Goal: Task Accomplishment & Management: Complete application form

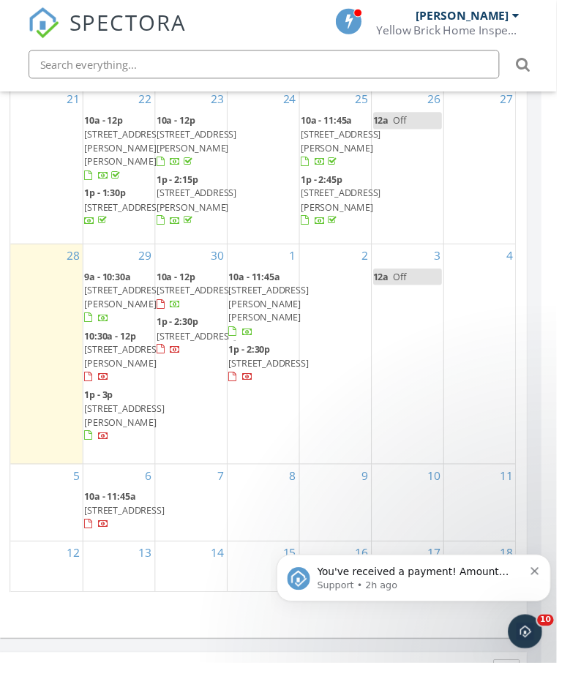
click at [346, 282] on div "2" at bounding box center [343, 362] width 73 height 225
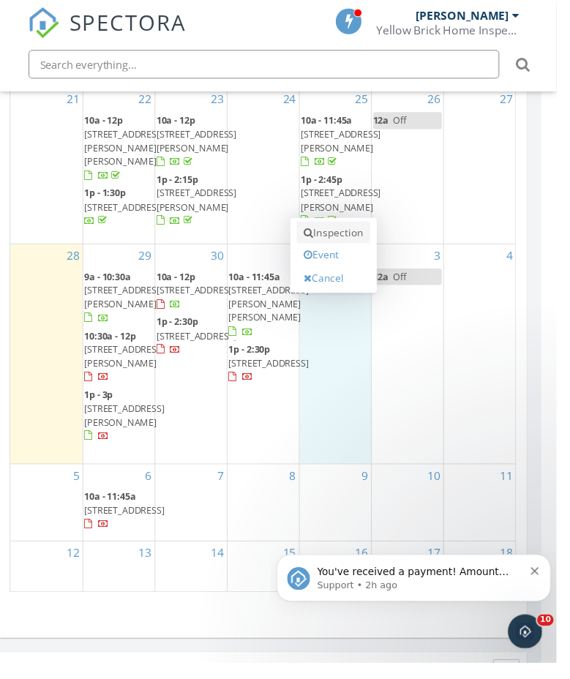
click at [337, 227] on link "Inspection" at bounding box center [341, 238] width 75 height 23
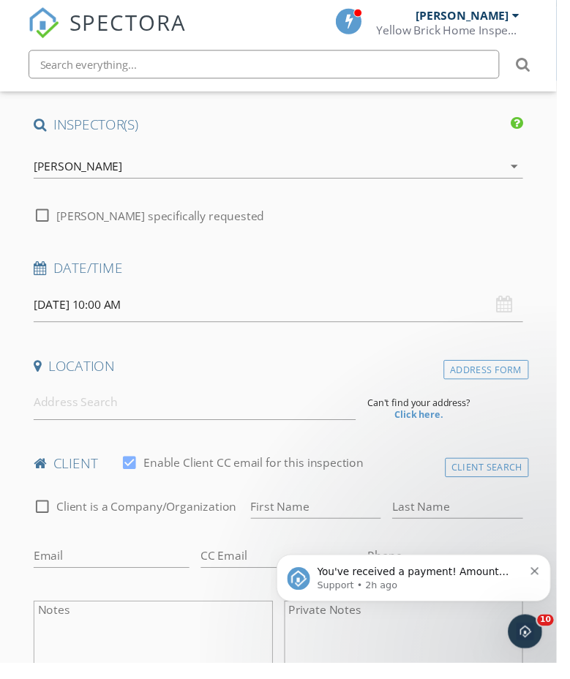
scroll to position [168, 0]
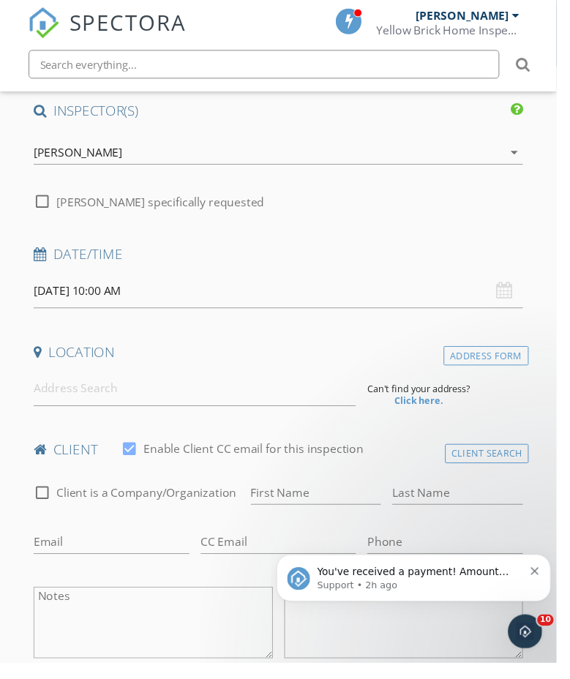
click at [541, 574] on icon "Dismiss notification" at bounding box center [540, 572] width 8 height 8
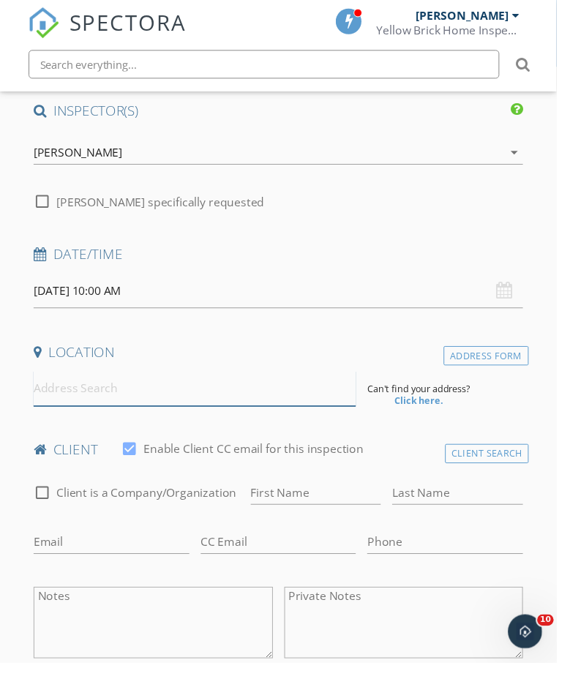
click at [231, 400] on input at bounding box center [199, 398] width 330 height 36
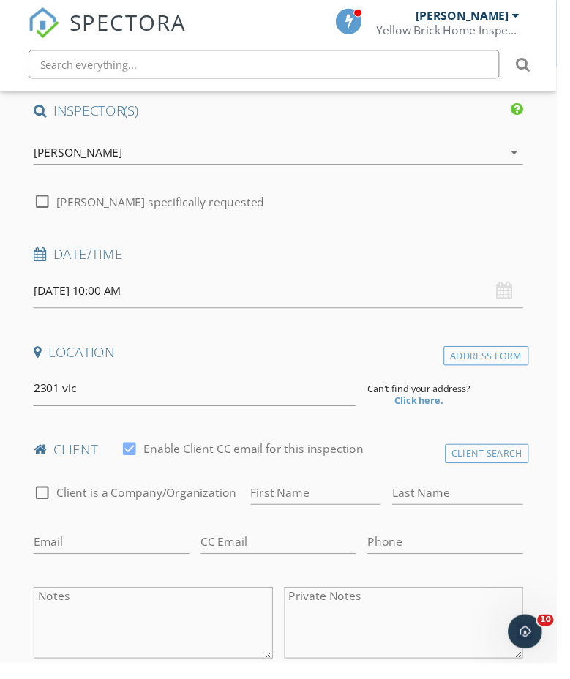
drag, startPoint x: 189, startPoint y: 435, endPoint x: 139, endPoint y: 407, distance: 57.6
click at [139, 407] on input "2301 vic" at bounding box center [199, 398] width 330 height 36
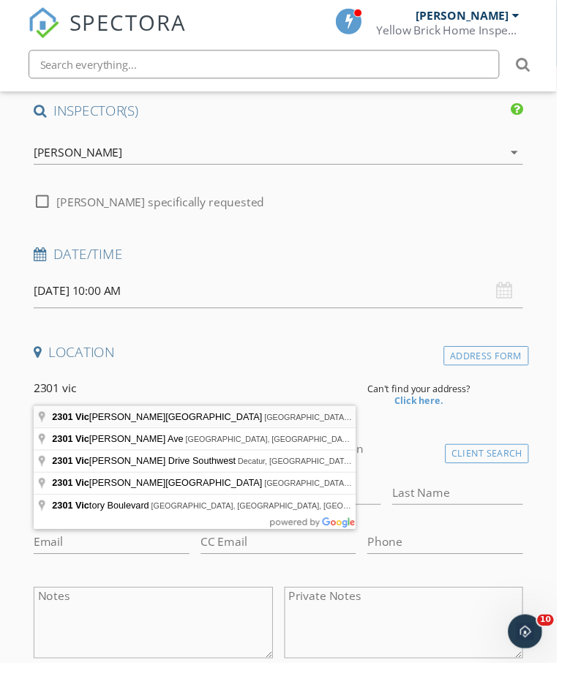
type input "2301 Victoria Avenue, Muscle Shoals, AL, USA"
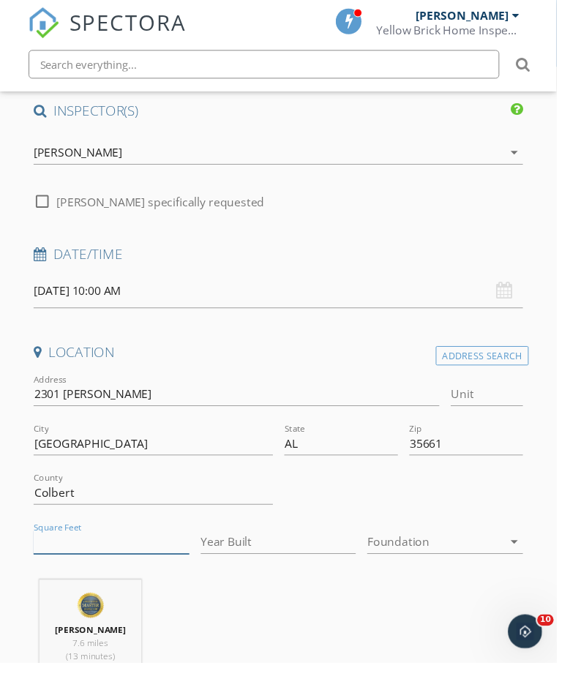
click at [97, 551] on input "Square Feet" at bounding box center [113, 555] width 159 height 24
type input "1863"
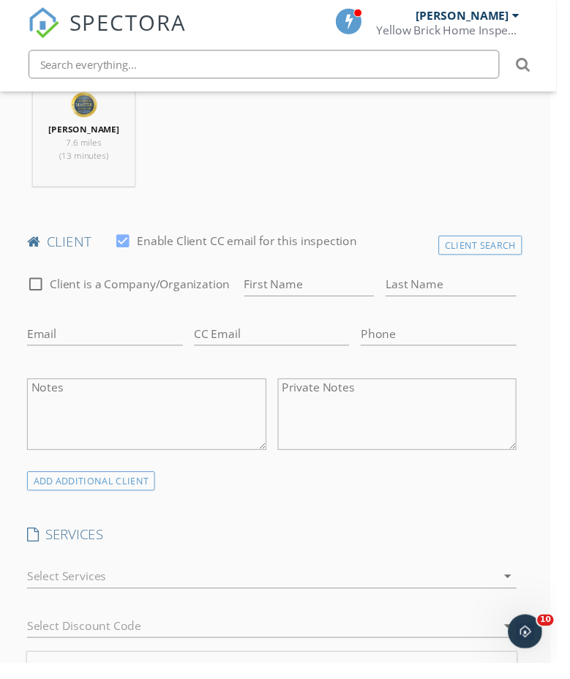
scroll to position [705, 7]
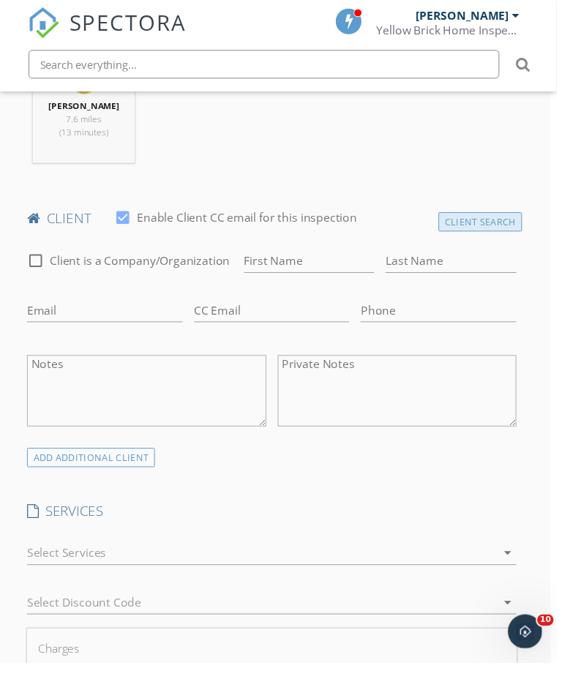
click at [501, 222] on div "Client Search" at bounding box center [492, 227] width 86 height 20
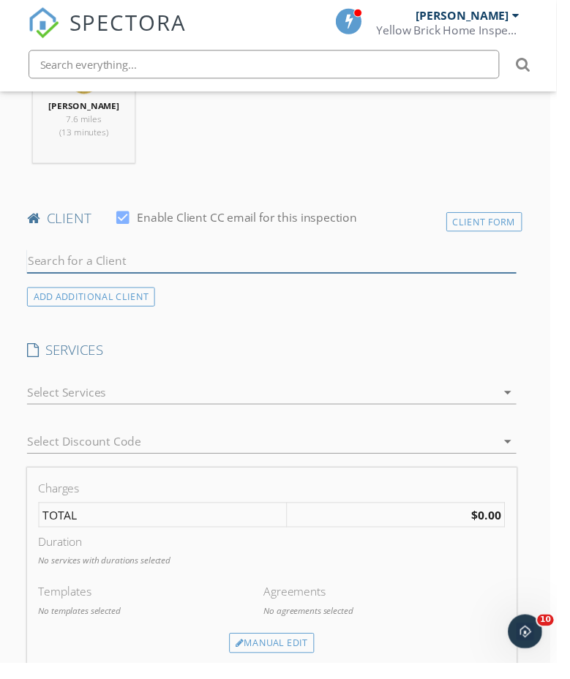
click at [155, 265] on input "text" at bounding box center [278, 267] width 501 height 24
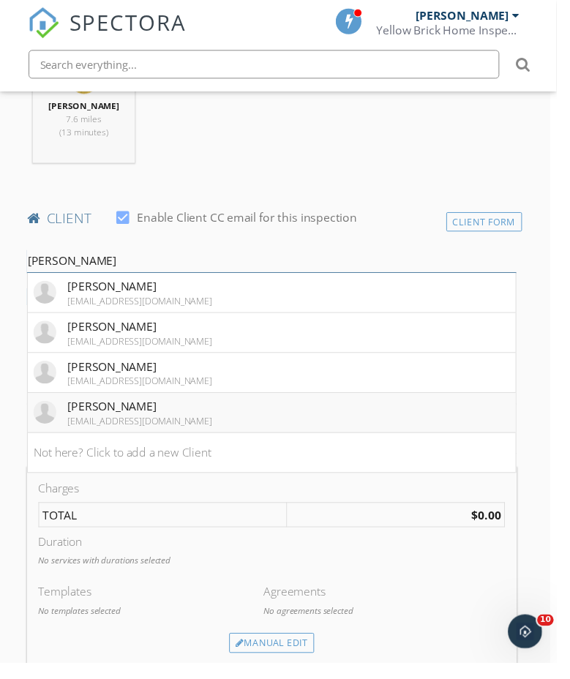
type input "Victor"
click at [199, 431] on li "Victor Gilbert unclevic256@gmail.com" at bounding box center [279, 422] width 500 height 41
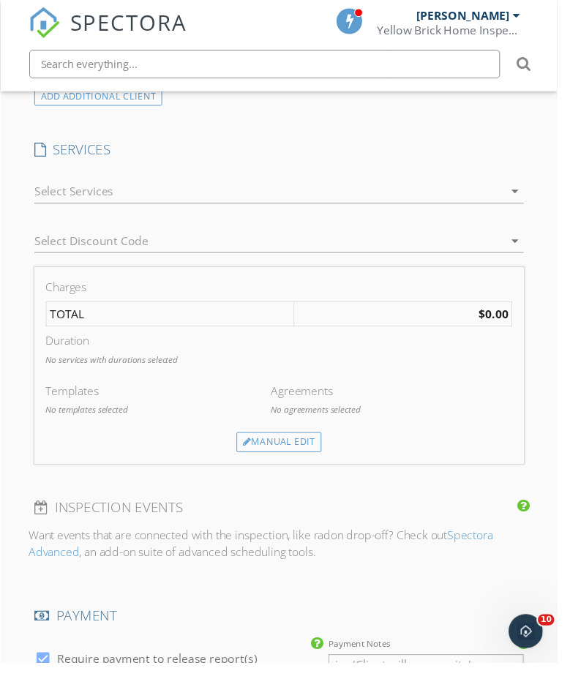
scroll to position [1077, 0]
click at [270, 197] on div at bounding box center [274, 194] width 480 height 23
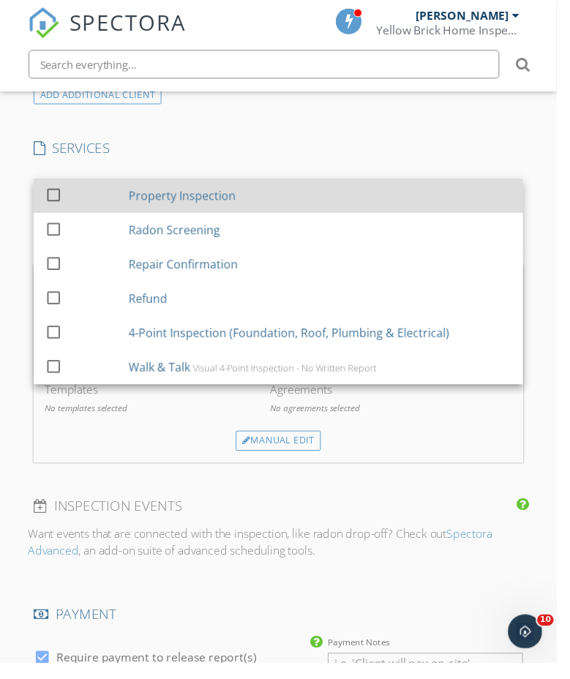
click at [268, 201] on div "Property Inspection" at bounding box center [328, 200] width 392 height 29
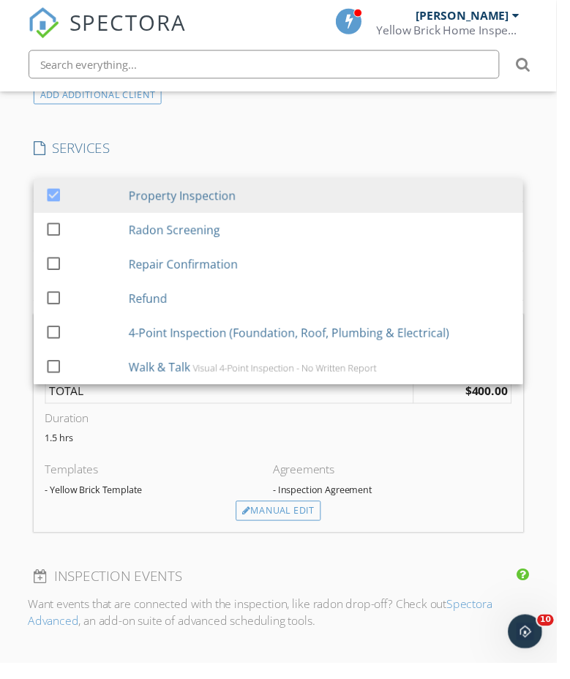
click at [559, 491] on div "New Inspection Click here to use the New Order Form INSPECTOR(S) check_box Bob …" at bounding box center [285, 391] width 570 height 2612
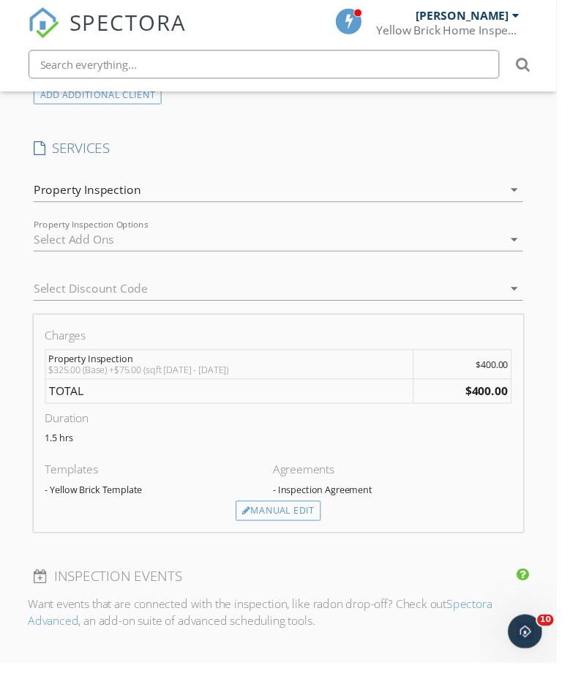
click at [365, 302] on div at bounding box center [264, 295] width 460 height 23
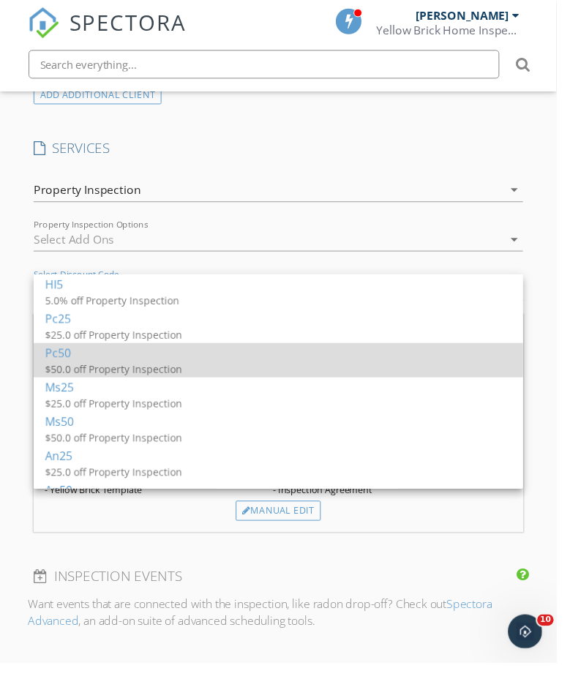
click at [330, 370] on div "$50.0 off Property Inspection" at bounding box center [192, 377] width 293 height 15
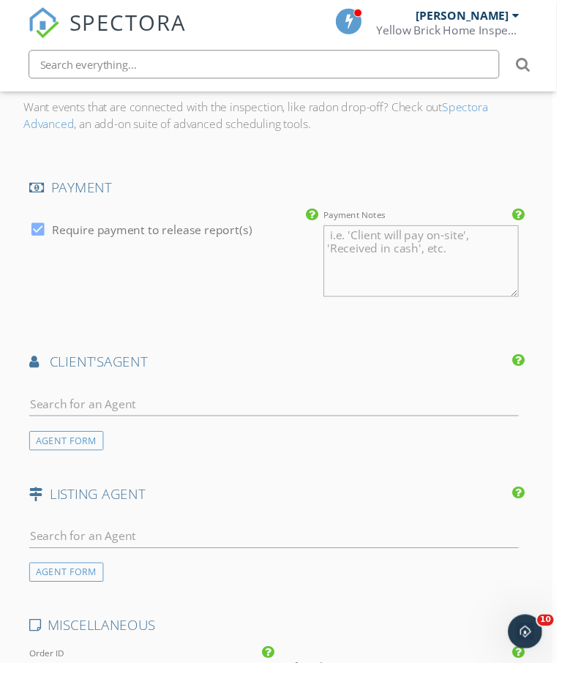
scroll to position [1587, 5]
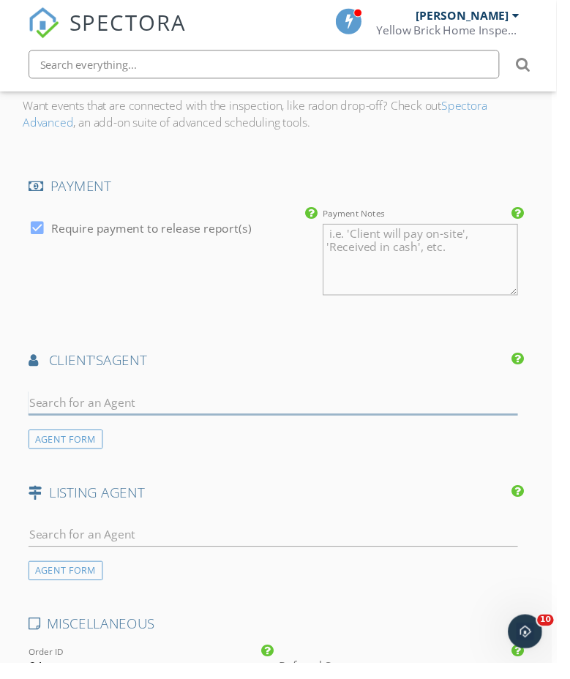
click at [279, 406] on input "text" at bounding box center [279, 412] width 501 height 24
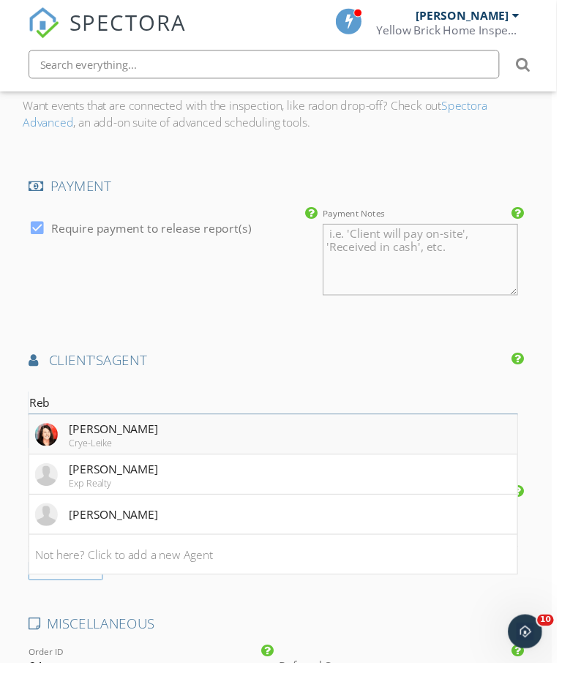
type input "Reb"
click at [130, 436] on div "[PERSON_NAME]" at bounding box center [116, 439] width 91 height 18
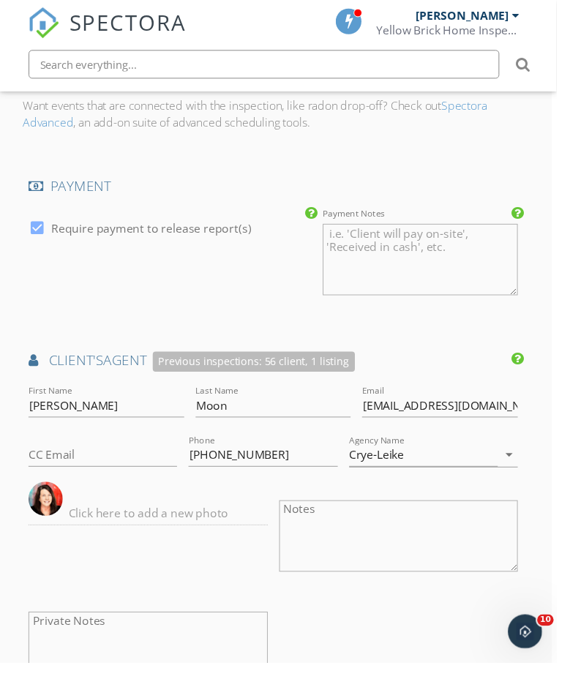
click at [552, 553] on div "New Inspection Click here to use the New Order Form INSPECTOR(S) check_box Bob …" at bounding box center [280, 22] width 570 height 2895
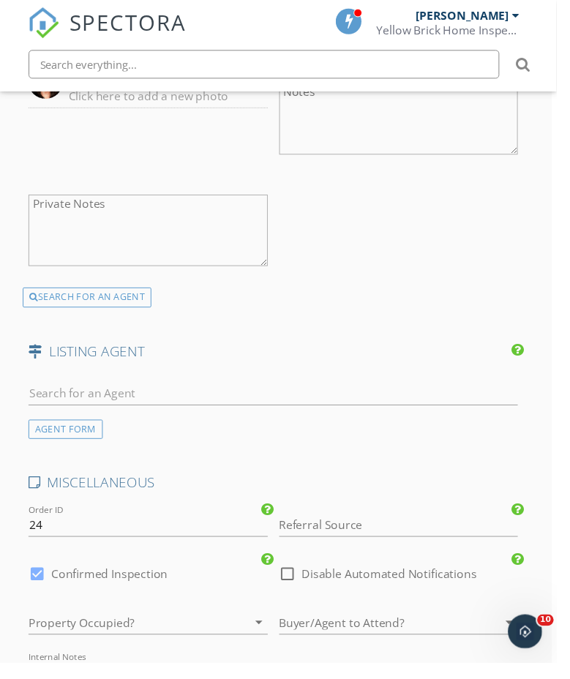
scroll to position [2070, 5]
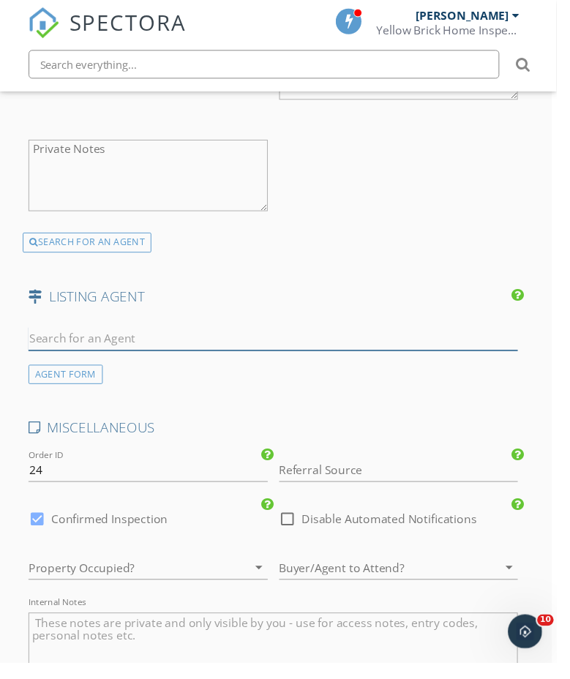
click at [267, 341] on input "text" at bounding box center [279, 347] width 501 height 24
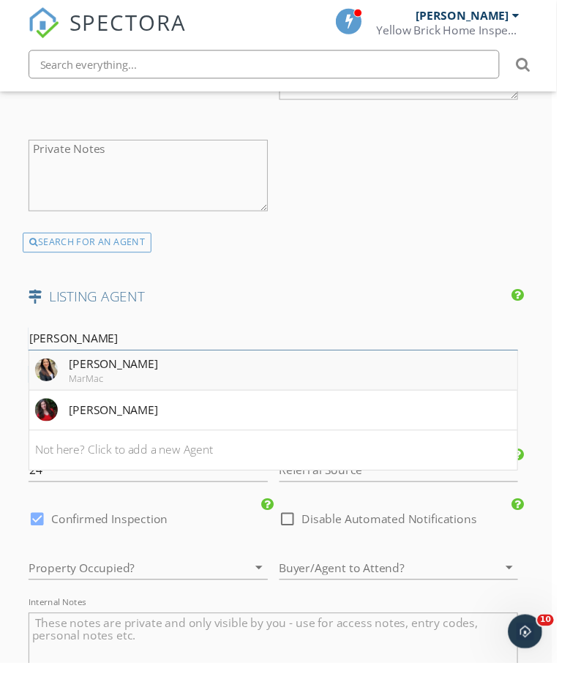
type input "Katie"
click at [118, 385] on div "MarMac" at bounding box center [116, 388] width 91 height 12
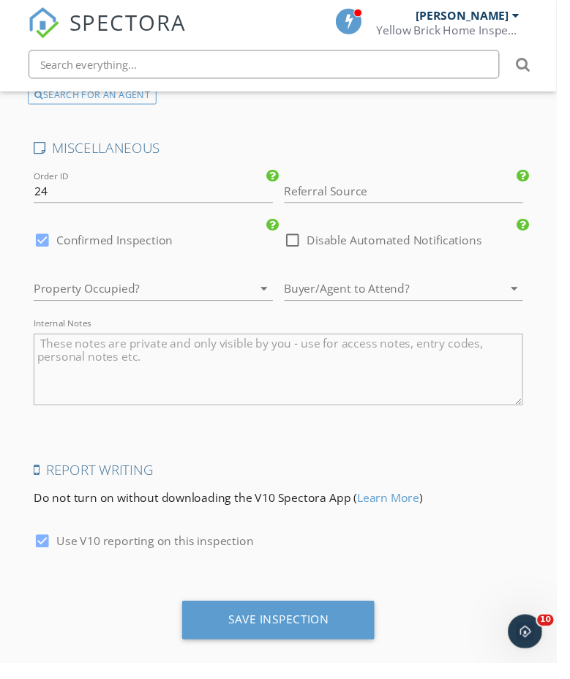
scroll to position [2637, 0]
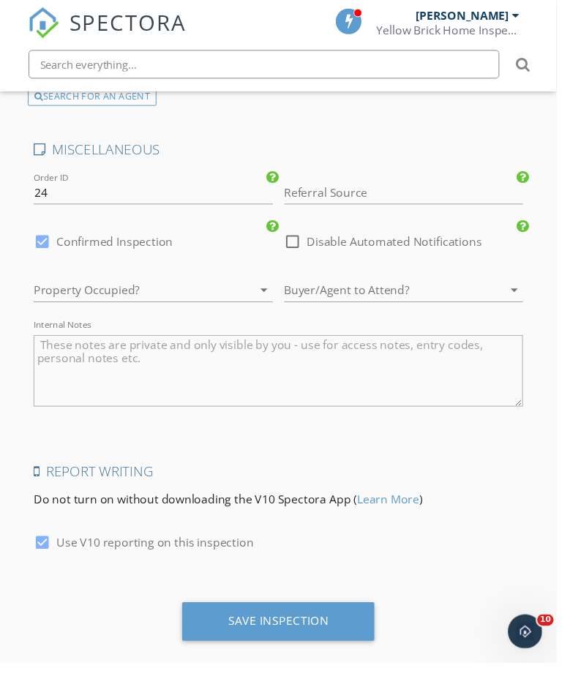
click at [143, 294] on div at bounding box center [136, 296] width 204 height 23
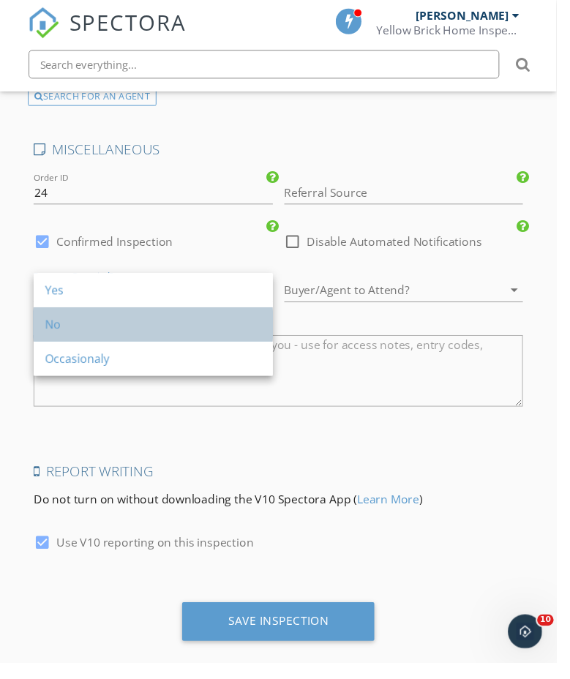
click at [127, 333] on div "No" at bounding box center [157, 332] width 222 height 18
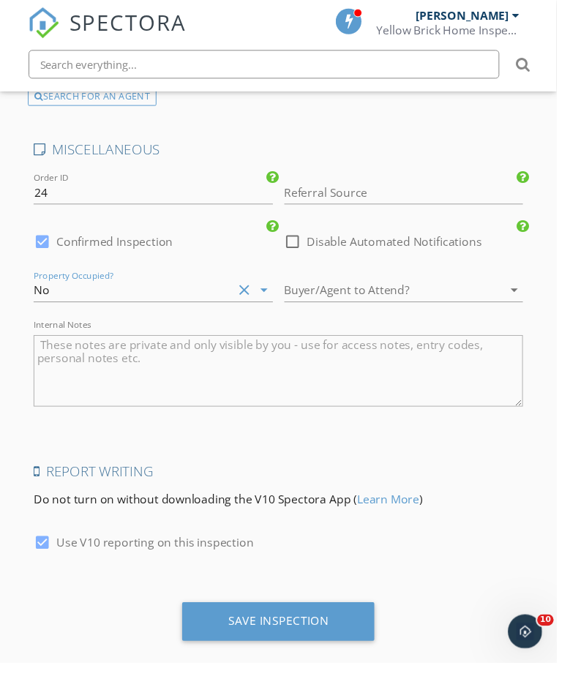
click at [339, 295] on div at bounding box center [393, 296] width 204 height 23
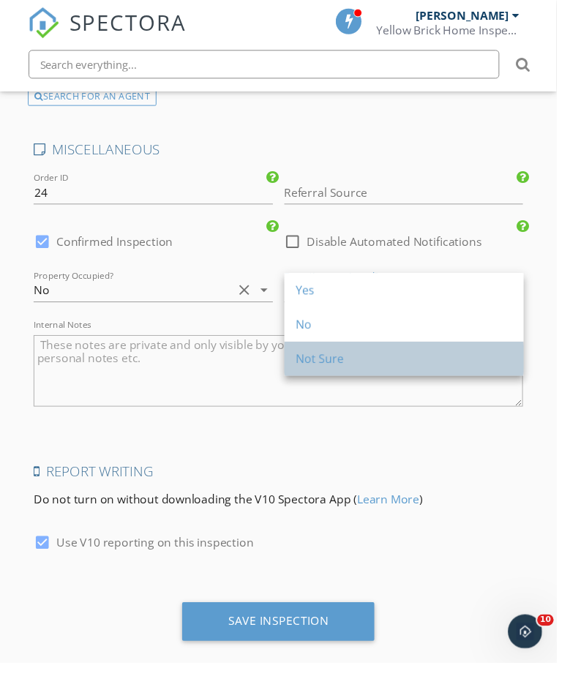
click at [339, 360] on div "Not Sure" at bounding box center [414, 367] width 222 height 18
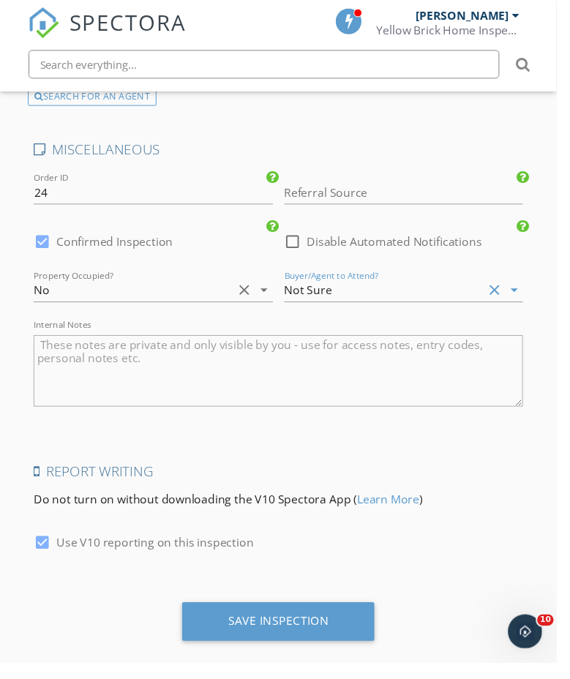
click at [519, 550] on div "Report Writing Do not turn on without downloading the V10 Spectora App ( Learn …" at bounding box center [285, 527] width 513 height 108
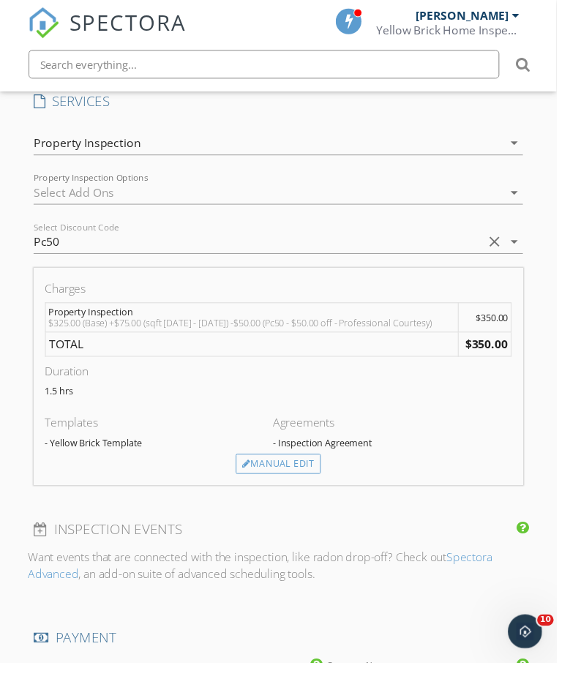
scroll to position [1024, 0]
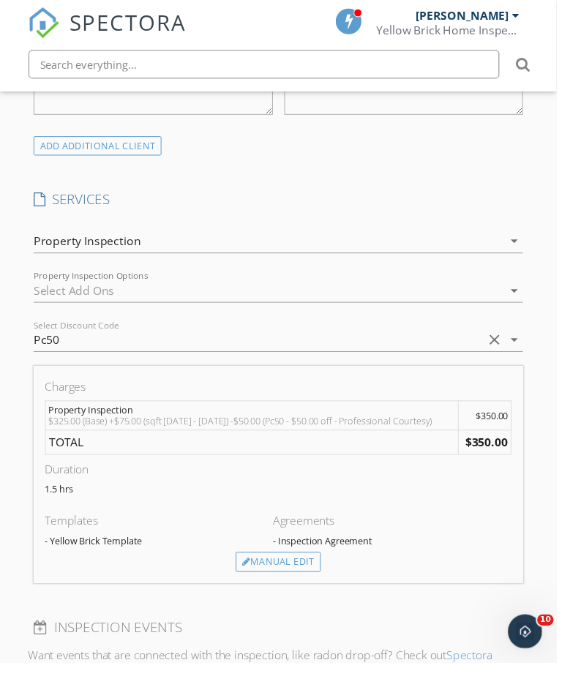
click at [528, 348] on icon "arrow_drop_down" at bounding box center [527, 348] width 18 height 18
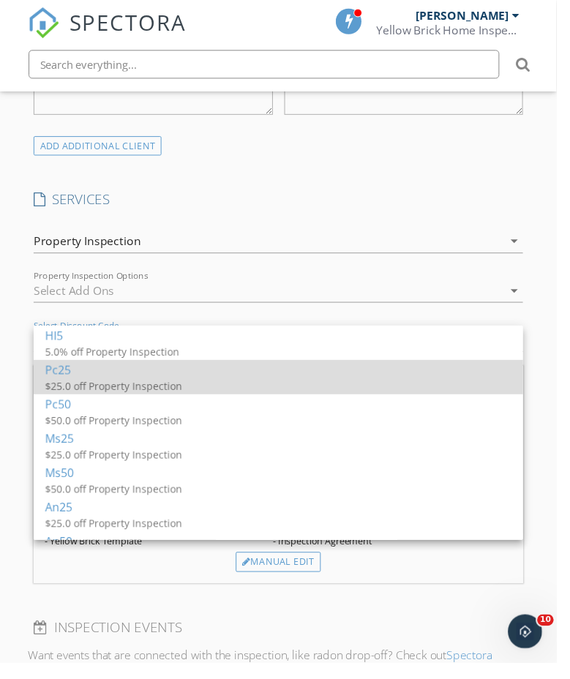
click at [465, 380] on div "Pc25" at bounding box center [285, 379] width 478 height 18
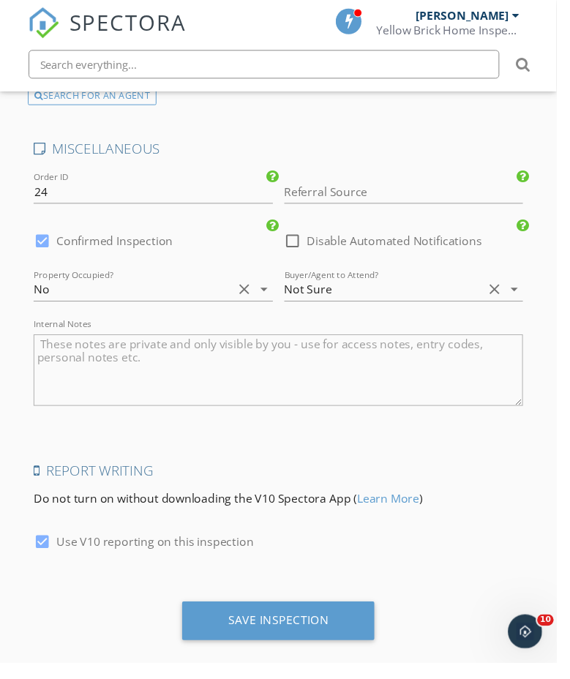
scroll to position [2637, 0]
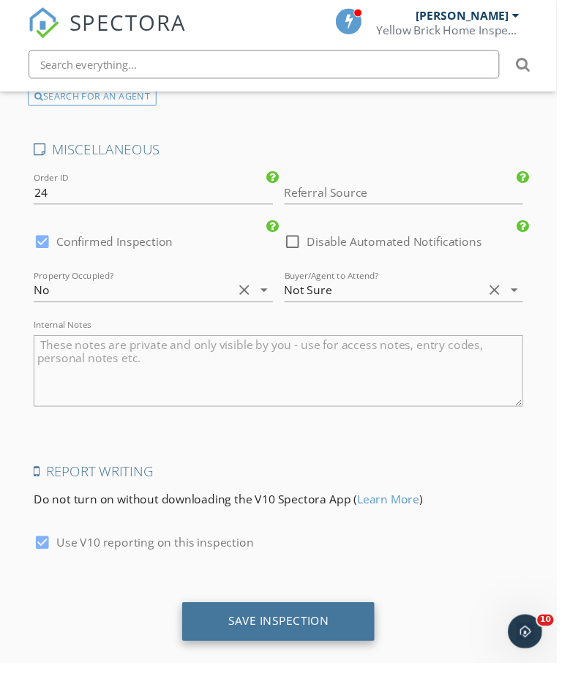
click at [302, 628] on div "Save Inspection" at bounding box center [284, 635] width 103 height 15
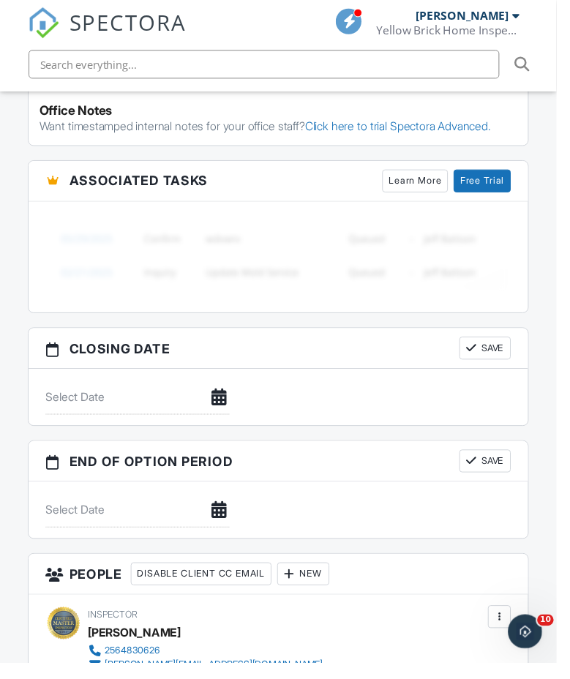
scroll to position [785, 0]
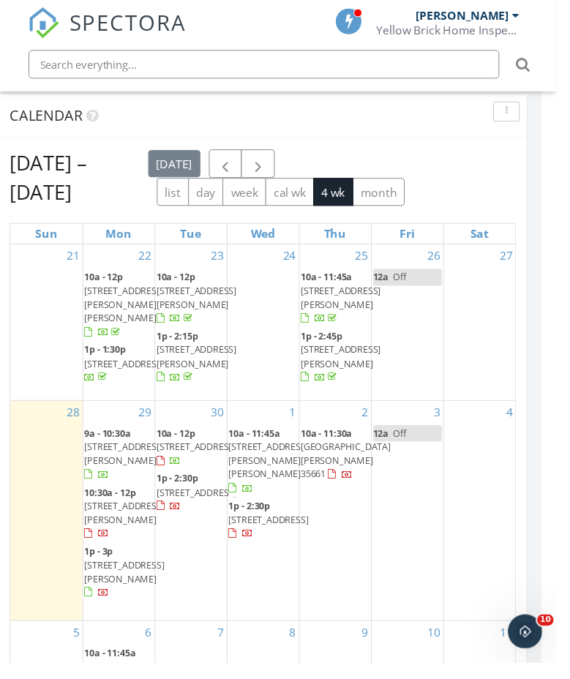
scroll to position [1420, 15]
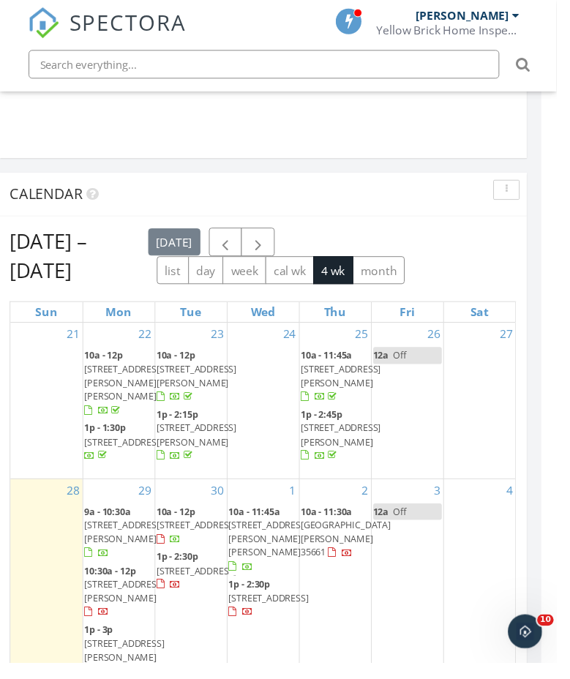
click at [299, 64] on input "text" at bounding box center [270, 65] width 482 height 29
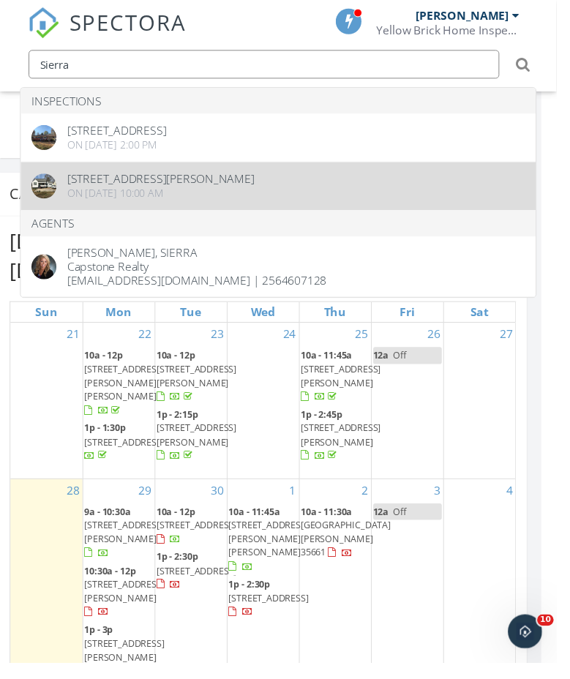
type input "Sierra"
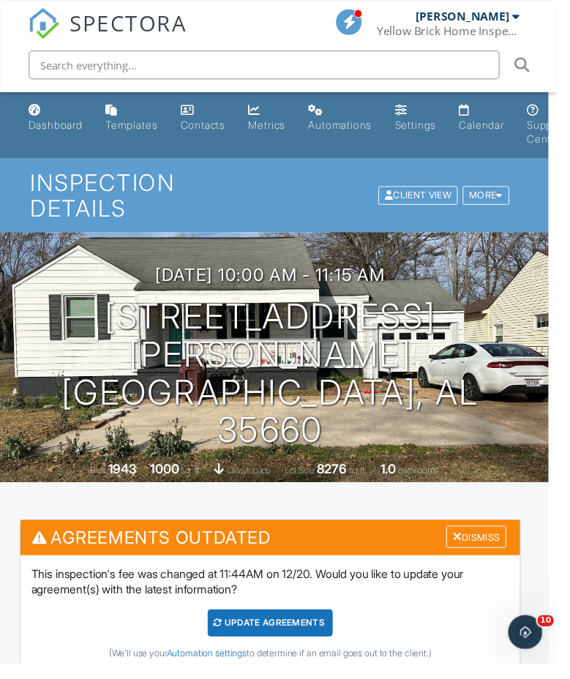
scroll to position [0, 9]
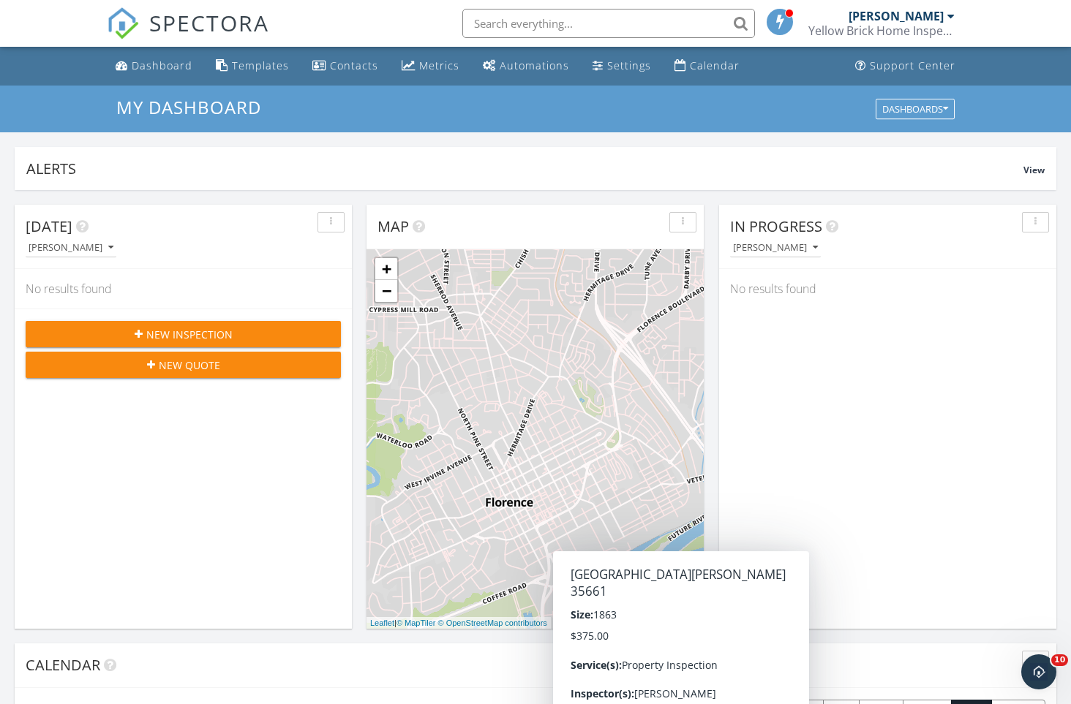
click at [657, 301] on div "+ − Leaflet | © MapTiler © OpenStreetMap contributors" at bounding box center [534, 439] width 337 height 380
